Goal: Transaction & Acquisition: Purchase product/service

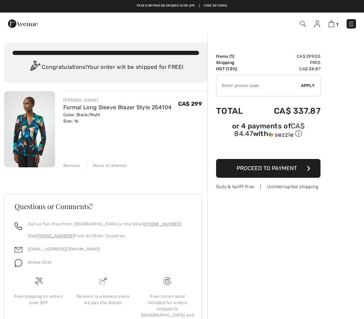
click at [278, 170] on span "Proceed to Payment" at bounding box center [267, 168] width 60 height 7
click at [310, 169] on button "Proceed to Payment" at bounding box center [268, 168] width 104 height 19
click at [294, 174] on button "Proceed to Payment" at bounding box center [268, 168] width 104 height 19
click at [280, 176] on button "Proceed to Payment" at bounding box center [268, 168] width 104 height 19
click at [270, 174] on button "Proceed to Payment" at bounding box center [268, 168] width 104 height 19
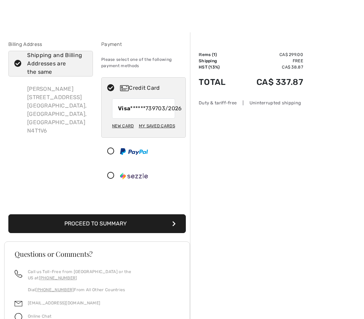
scroll to position [12, 0]
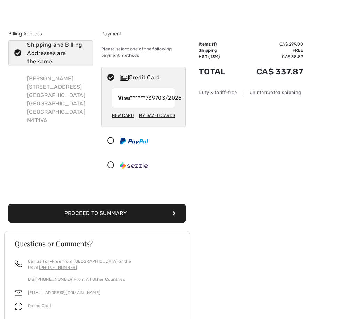
click at [161, 223] on button "Proceed to Summary" at bounding box center [96, 213] width 177 height 19
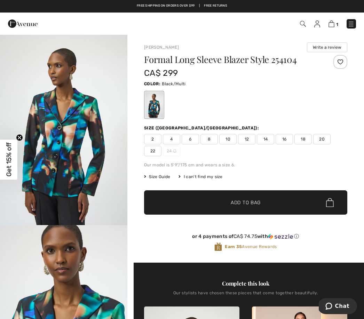
click at [13, 165] on span "Get 15% off" at bounding box center [8, 159] width 17 height 40
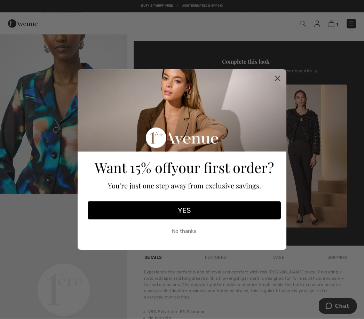
scroll to position [222, 0]
click at [190, 219] on button "YES" at bounding box center [184, 210] width 193 height 18
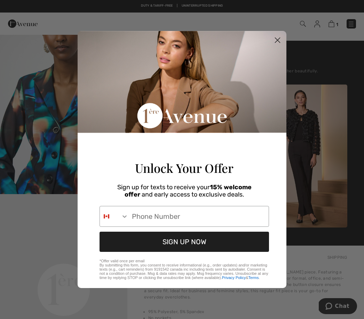
type input "519-532-1977"
click at [201, 252] on button "SIGN UP NOW" at bounding box center [183, 242] width 169 height 20
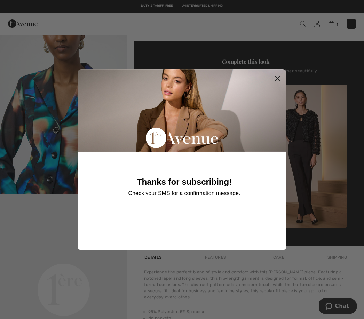
click at [277, 84] on circle "Close dialog" at bounding box center [277, 77] width 11 height 11
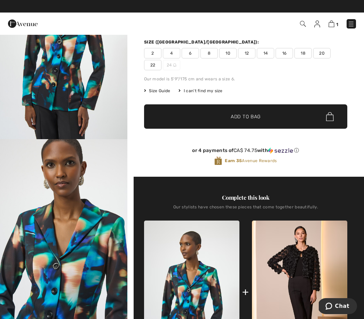
scroll to position [86, 0]
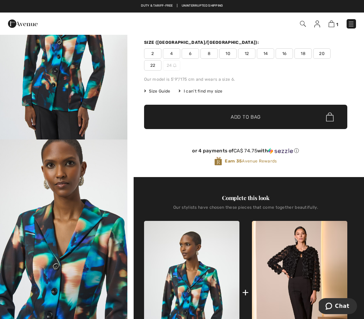
click at [287, 53] on span "16" at bounding box center [283, 53] width 17 height 10
click at [334, 23] on img at bounding box center [331, 24] width 6 height 7
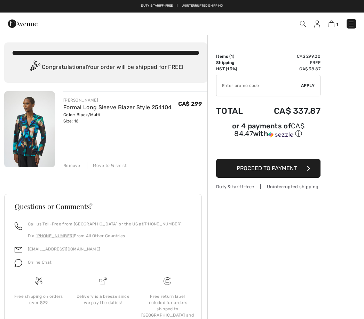
click at [293, 171] on span "Proceed to Payment" at bounding box center [267, 168] width 60 height 7
click at [291, 168] on span "Proceed to Payment" at bounding box center [267, 168] width 60 height 7
click at [291, 173] on button "Proceed to Payment" at bounding box center [268, 168] width 104 height 19
click at [308, 173] on button "Proceed to Payment" at bounding box center [268, 168] width 104 height 19
click at [310, 175] on button "Proceed to Payment" at bounding box center [268, 168] width 104 height 19
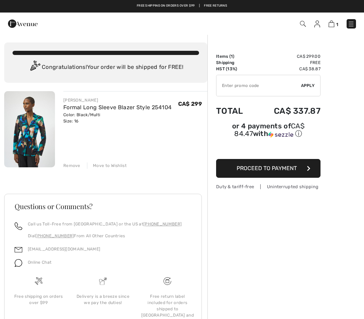
click at [298, 172] on button "Proceed to Payment" at bounding box center [268, 168] width 104 height 19
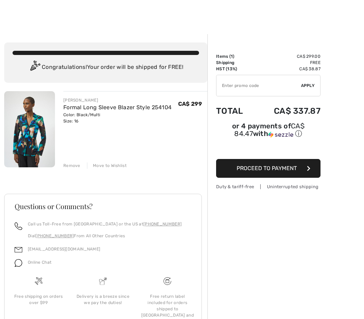
click at [237, 165] on span "Proceed to Payment" at bounding box center [267, 168] width 60 height 7
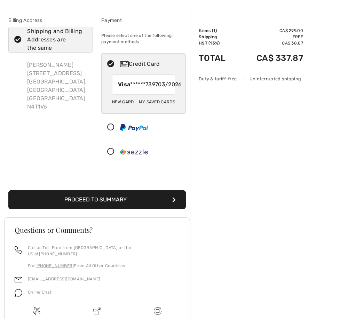
scroll to position [27, 0]
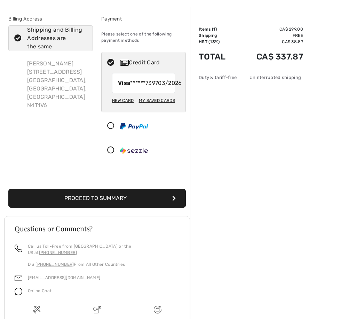
click at [172, 208] on button "Proceed to Summary" at bounding box center [96, 198] width 177 height 19
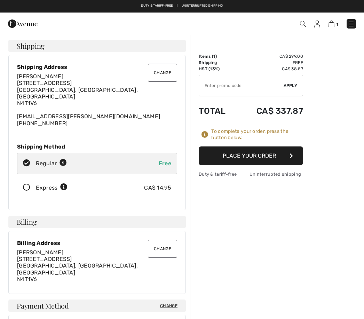
click at [256, 155] on button "Place Your Order" at bounding box center [251, 155] width 104 height 19
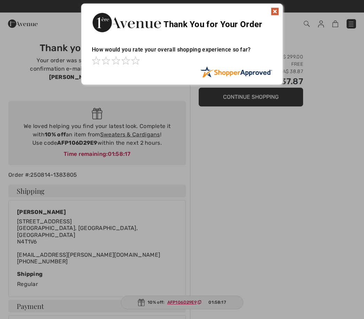
click at [278, 13] on img at bounding box center [275, 11] width 8 height 8
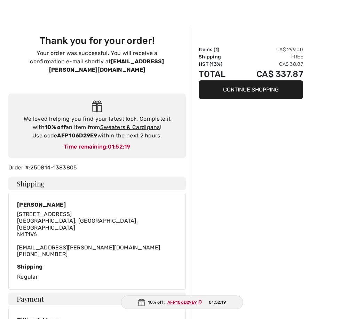
scroll to position [7, 0]
